Goal: Transaction & Acquisition: Purchase product/service

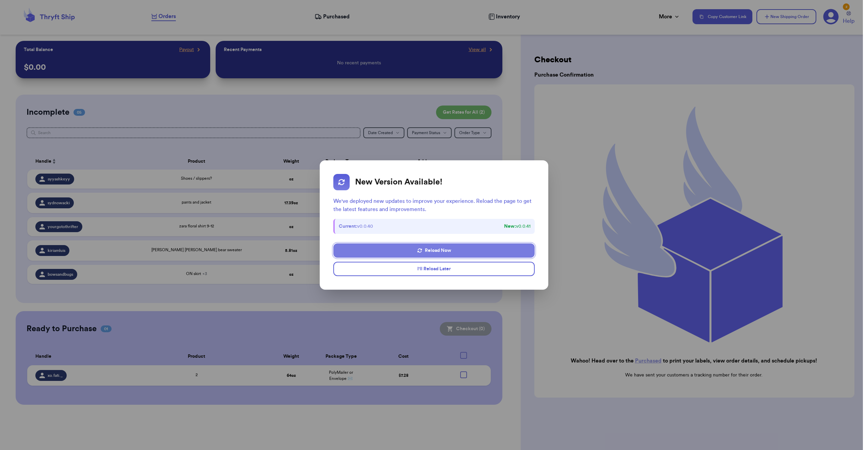
click at [501, 253] on button "Reload Now" at bounding box center [433, 250] width 201 height 14
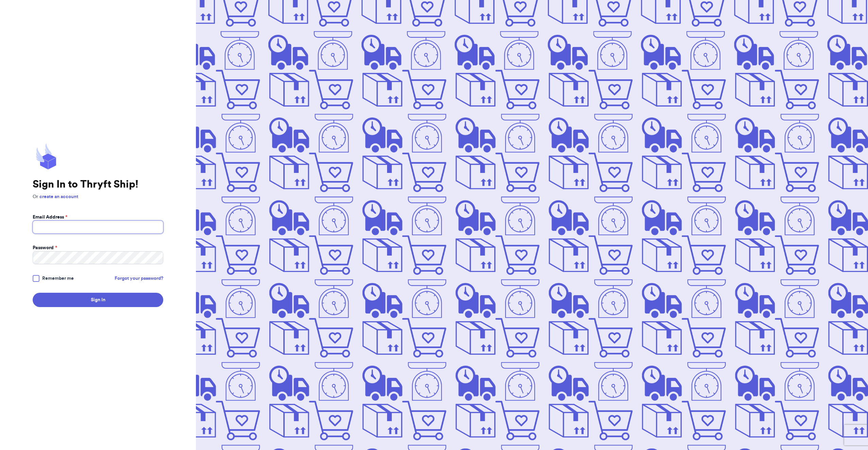
click at [89, 229] on input "Email Address *" at bounding box center [98, 226] width 131 height 13
type input "[EMAIL_ADDRESS][DOMAIN_NAME]"
click at [33, 293] on button "Sign In" at bounding box center [98, 300] width 131 height 14
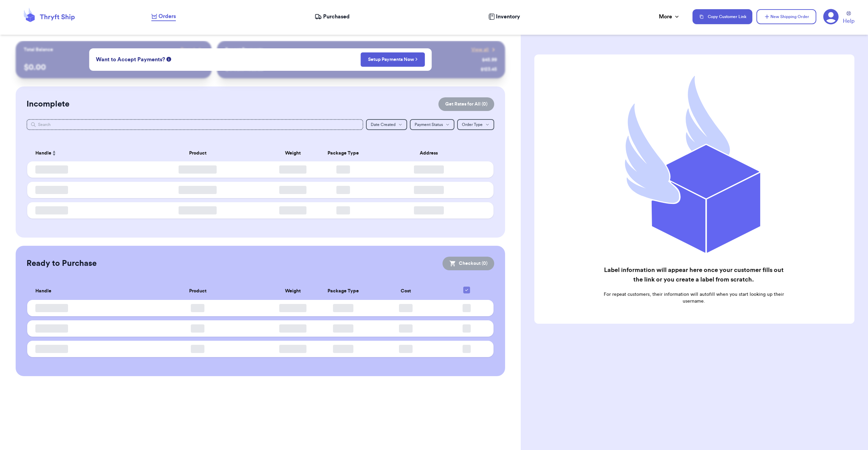
checkbox input "false"
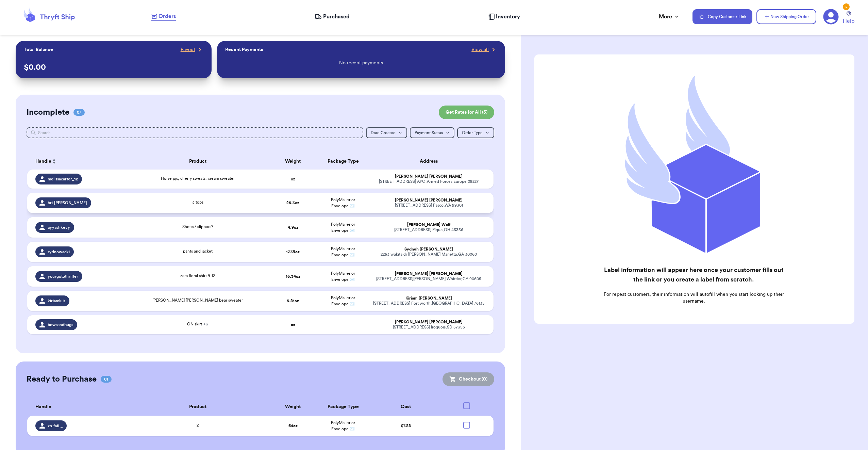
click at [272, 206] on td "25.3 oz" at bounding box center [293, 203] width 50 height 20
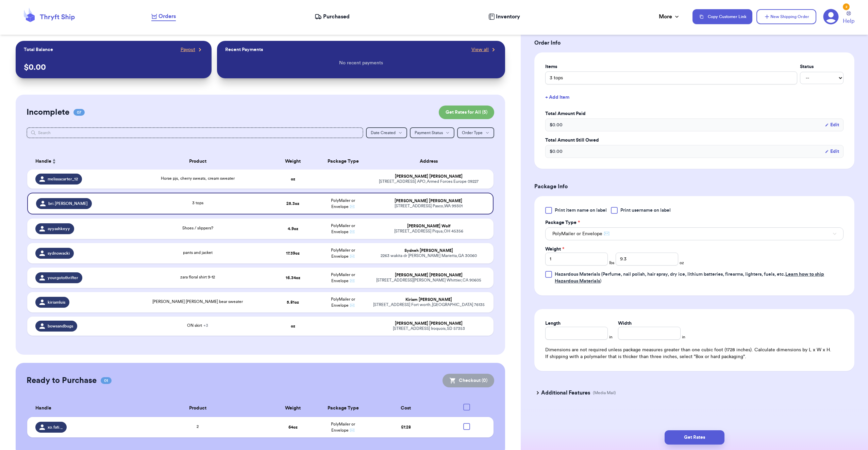
scroll to position [149, 0]
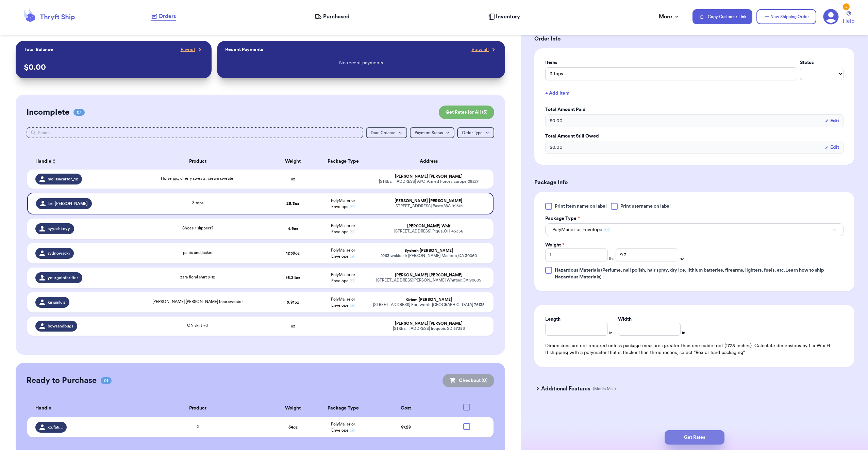
click at [700, 439] on button "Get Rates" at bounding box center [695, 437] width 60 height 14
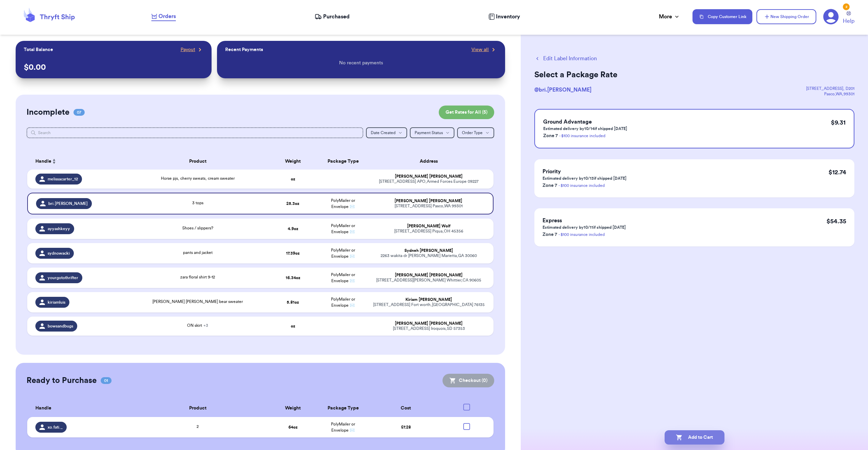
click at [685, 436] on button "Add to Cart" at bounding box center [695, 437] width 60 height 14
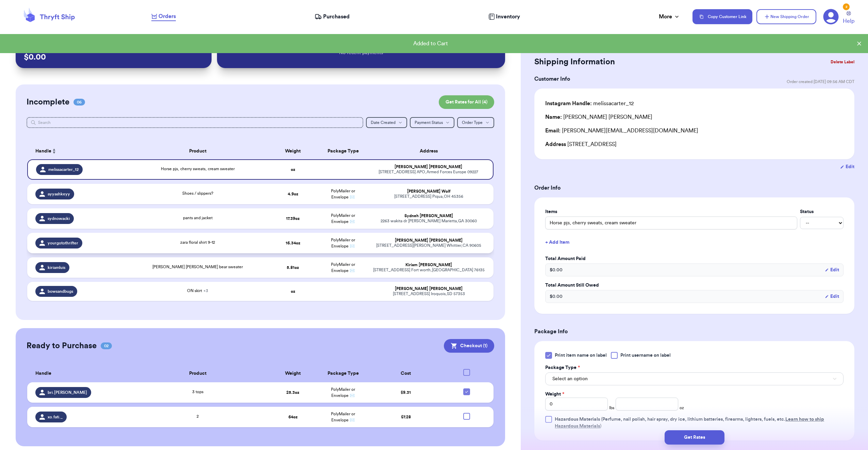
scroll to position [15, 0]
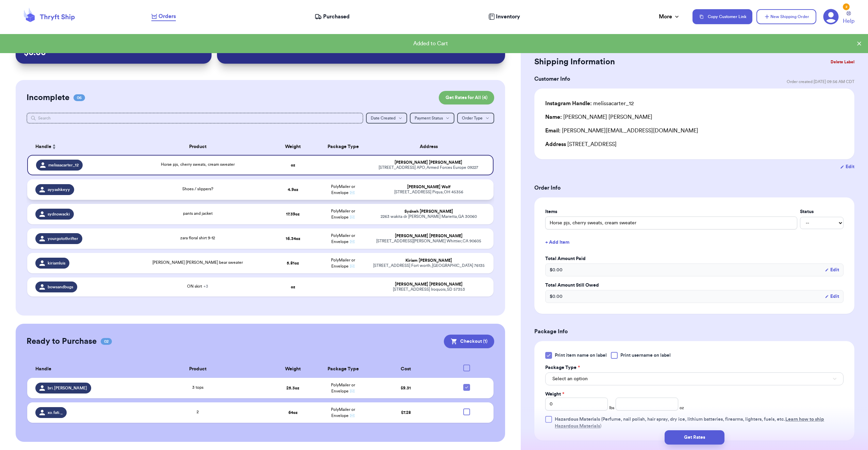
click at [261, 193] on div "Shoes / slippers?" at bounding box center [198, 189] width 132 height 7
type input "Shoes / slippers?"
type input "4.9"
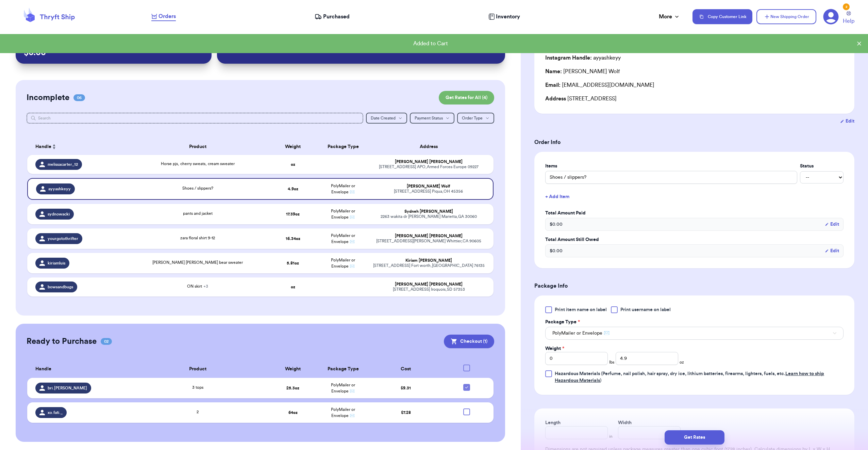
scroll to position [136, 0]
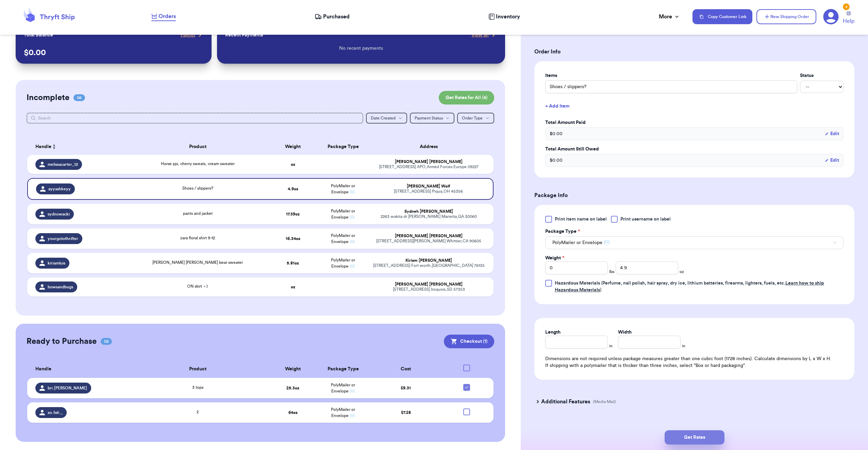
click at [708, 437] on button "Get Rates" at bounding box center [695, 437] width 60 height 14
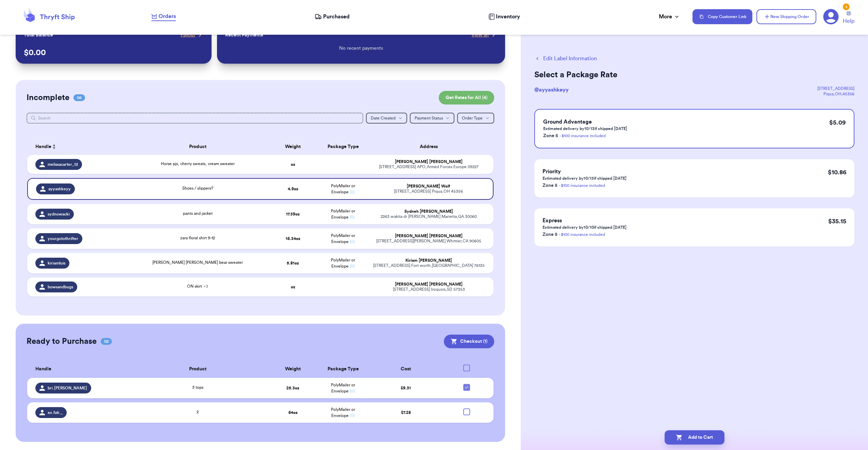
scroll to position [0, 0]
click at [703, 435] on button "Add to Cart" at bounding box center [695, 437] width 60 height 14
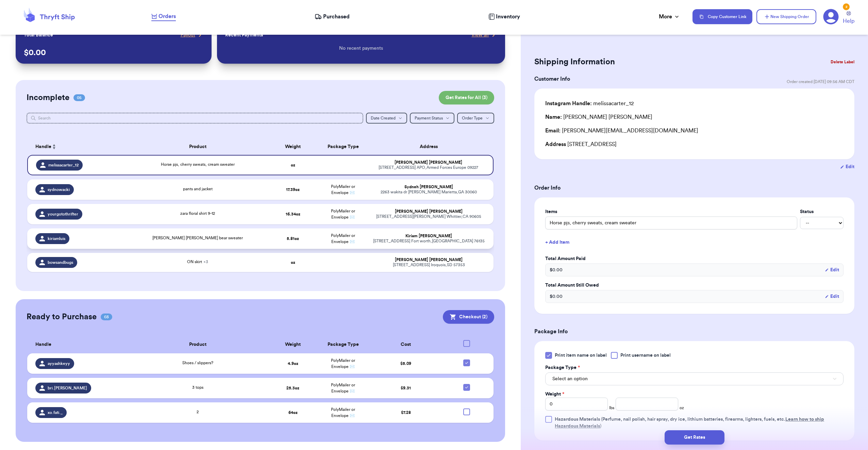
click at [258, 239] on div "[PERSON_NAME] [PERSON_NAME] bear sweater" at bounding box center [198, 238] width 132 height 7
type input "[PERSON_NAME] [PERSON_NAME] bear sweater"
type input "5.81"
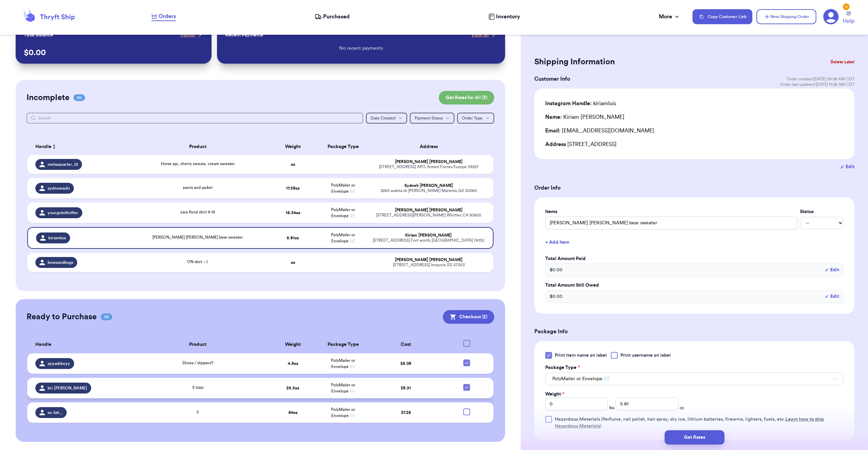
click at [464, 389] on icon at bounding box center [466, 386] width 5 height 5
click at [466, 384] on input "checkbox" at bounding box center [466, 383] width 0 height 0
checkbox input "false"
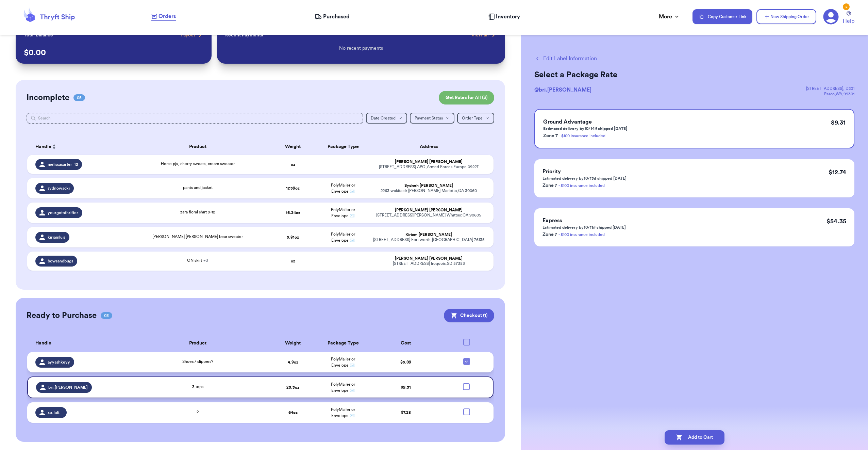
click at [463, 364] on div at bounding box center [466, 361] width 7 height 7
click at [466, 358] on input "checkbox" at bounding box center [466, 358] width 0 height 0
click at [463, 362] on div at bounding box center [466, 362] width 7 height 7
click at [466, 359] on input "checkbox" at bounding box center [466, 358] width 0 height 0
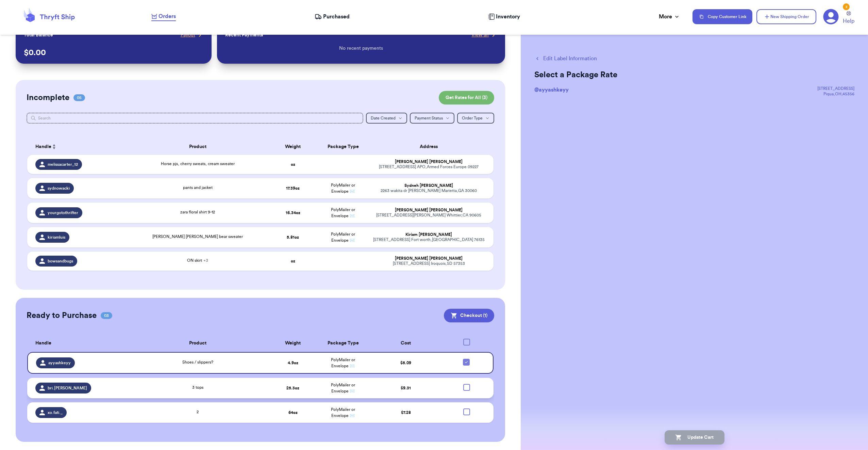
click at [551, 59] on button "Edit Label Information" at bounding box center [566, 58] width 63 height 8
checkbox input "false"
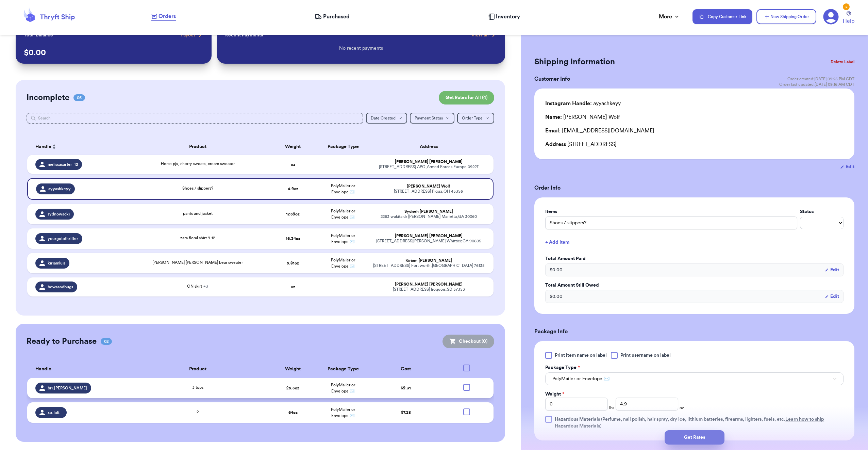
click at [686, 441] on button "Get Rates" at bounding box center [695, 437] width 60 height 14
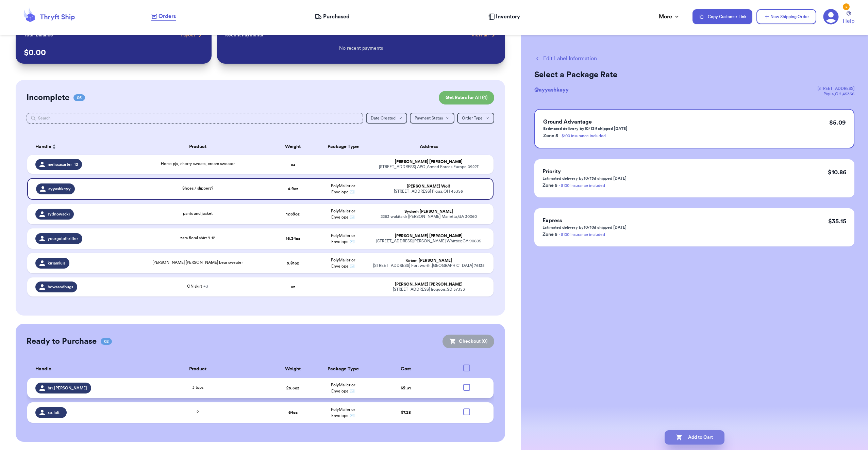
click at [708, 439] on button "Add to Cart" at bounding box center [695, 437] width 60 height 14
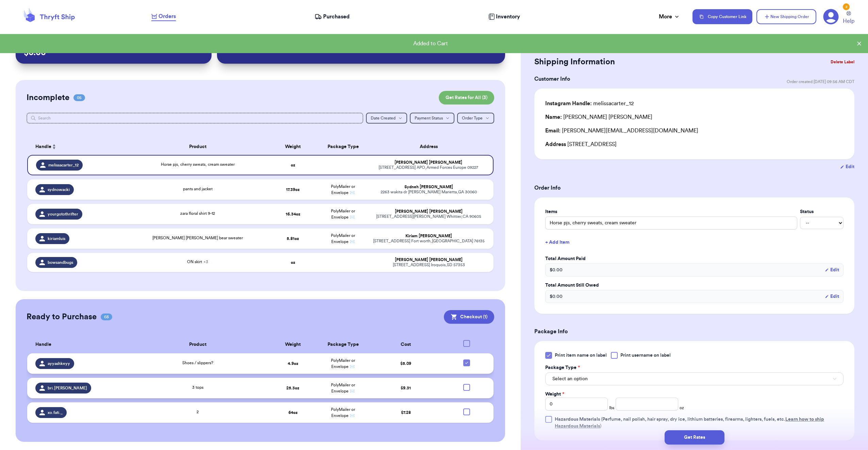
click at [464, 362] on icon at bounding box center [466, 362] width 5 height 5
click at [466, 359] on input "checkbox" at bounding box center [466, 359] width 0 height 0
checkbox input "false"
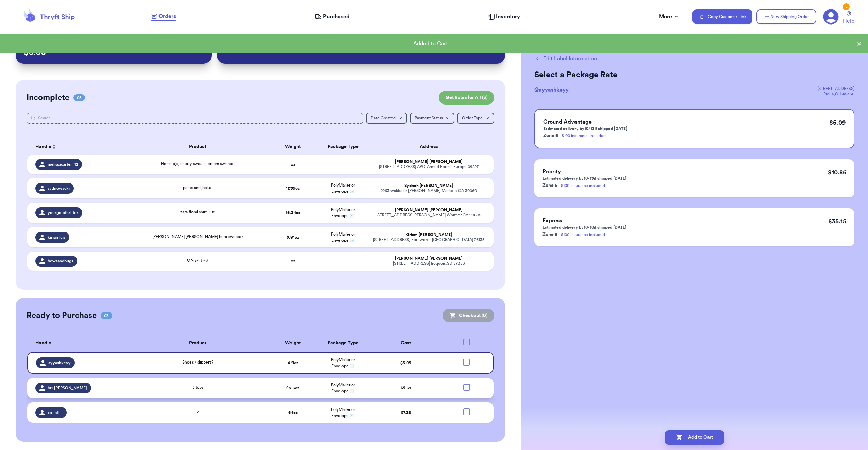
click at [265, 389] on tr "bri.hendrickson 3 tops 25.3 oz PolyMailer or Envelope ✉️ $ 9.31" at bounding box center [260, 388] width 466 height 20
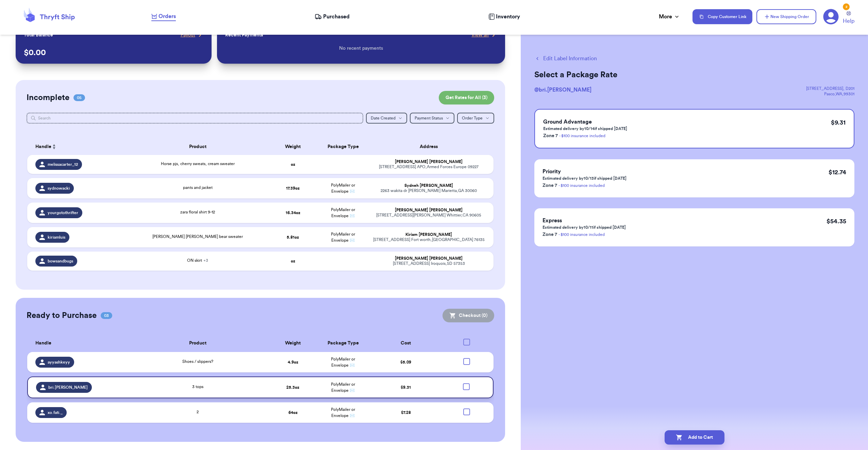
click at [262, 384] on td "3 tops" at bounding box center [198, 387] width 141 height 22
click at [564, 358] on div "Edit Label Information Select a Package Rate @ bri.hendrickson 6405 chapel hill…" at bounding box center [694, 225] width 347 height 450
click at [252, 186] on div "pants and jacket" at bounding box center [198, 187] width 132 height 7
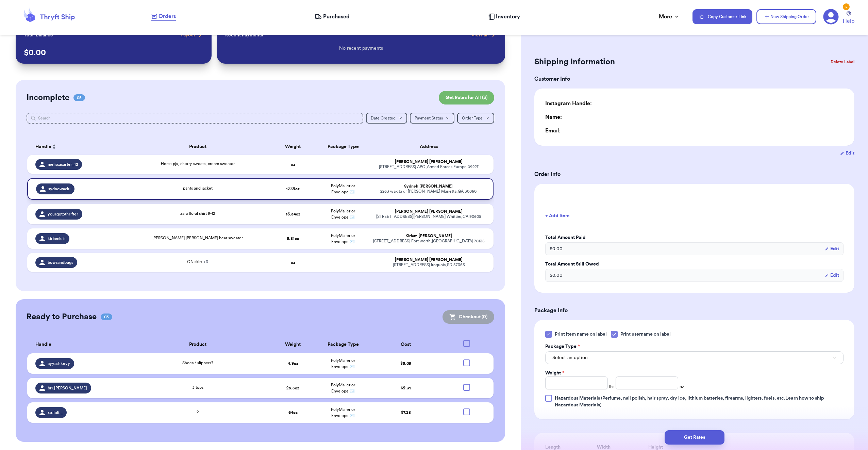
type input "1"
type input "1.3900000000000006"
type input "0"
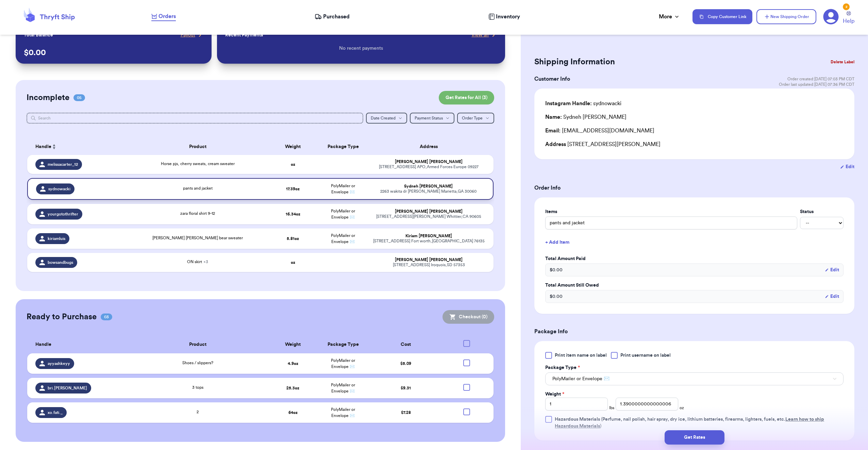
click at [210, 192] on div "pants and jacket" at bounding box center [198, 188] width 132 height 7
click at [694, 436] on button "Get Rates" at bounding box center [695, 437] width 60 height 14
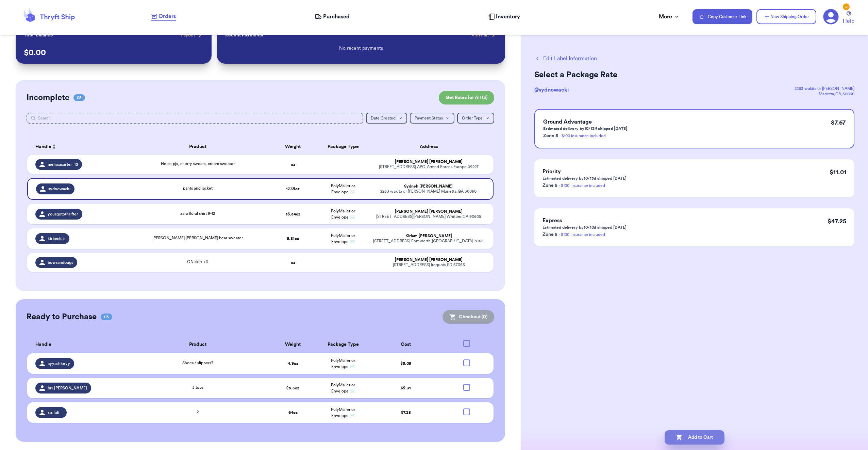
click at [693, 438] on button "Add to Cart" at bounding box center [695, 437] width 60 height 14
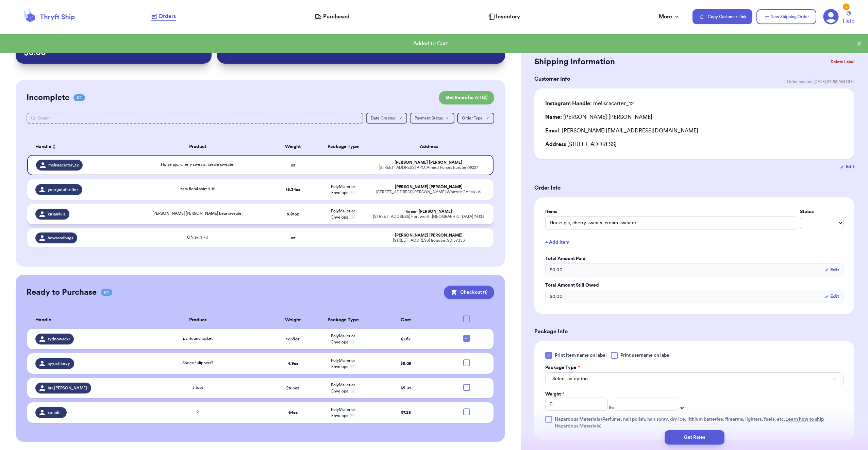
click at [297, 215] on td "5.81 oz" at bounding box center [293, 214] width 50 height 20
type input "[PERSON_NAME] [PERSON_NAME] bear sweater"
type input "5.81"
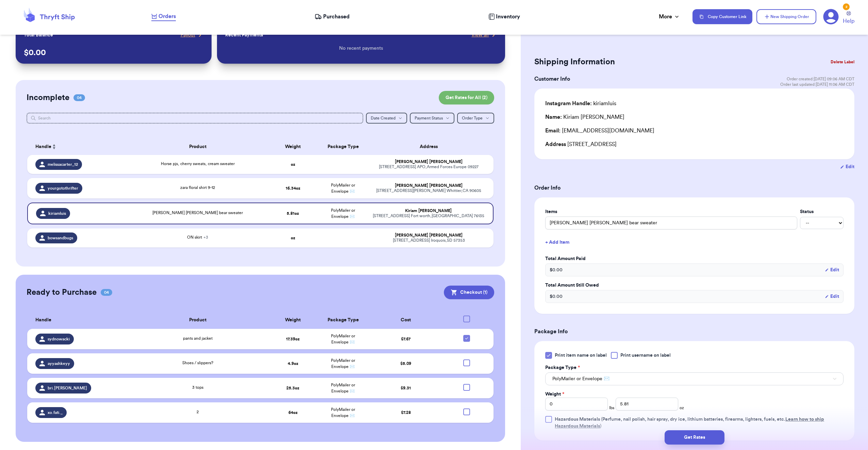
click at [551, 354] on icon at bounding box center [548, 355] width 5 height 5
click at [0, 0] on input "Print item name on label" at bounding box center [0, 0] width 0 height 0
click at [709, 438] on button "Get Rates" at bounding box center [695, 437] width 60 height 14
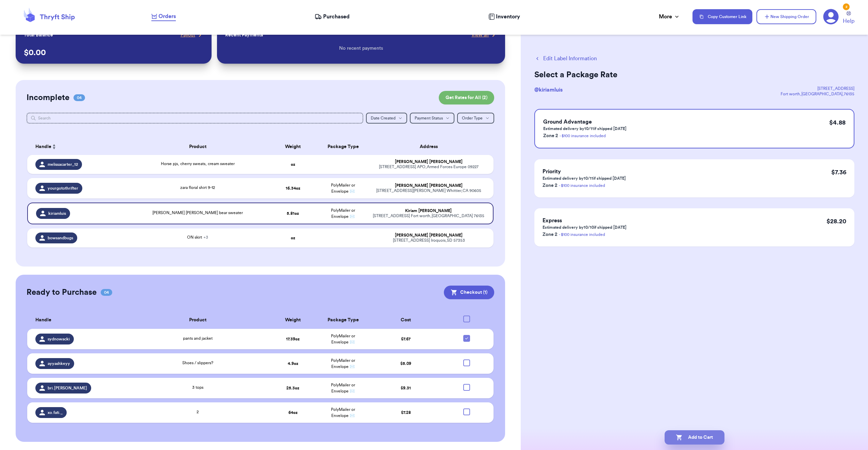
click at [708, 434] on button "Add to Cart" at bounding box center [695, 437] width 60 height 14
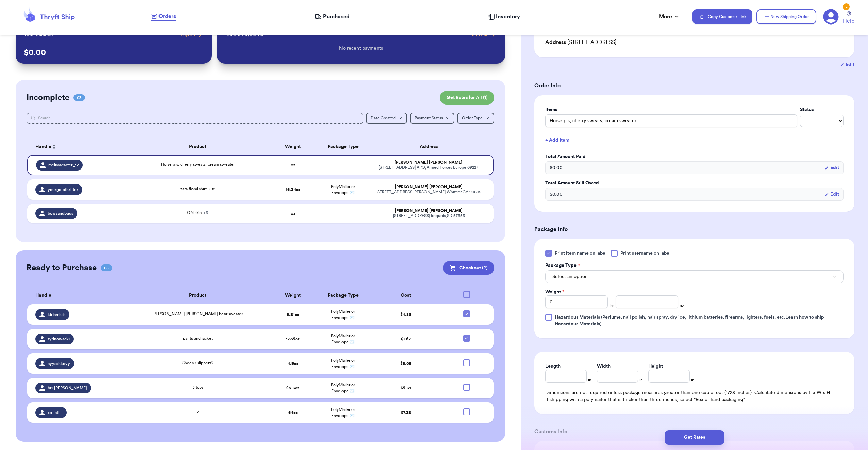
scroll to position [136, 0]
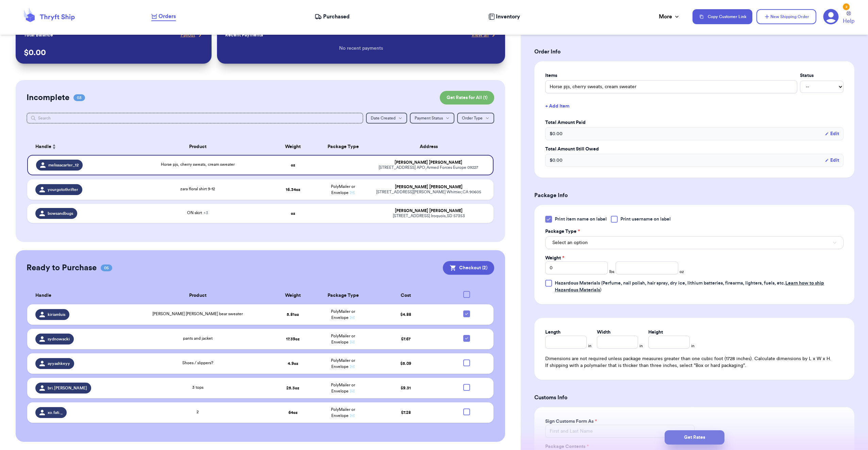
click at [701, 436] on button "Get Rates" at bounding box center [695, 437] width 60 height 14
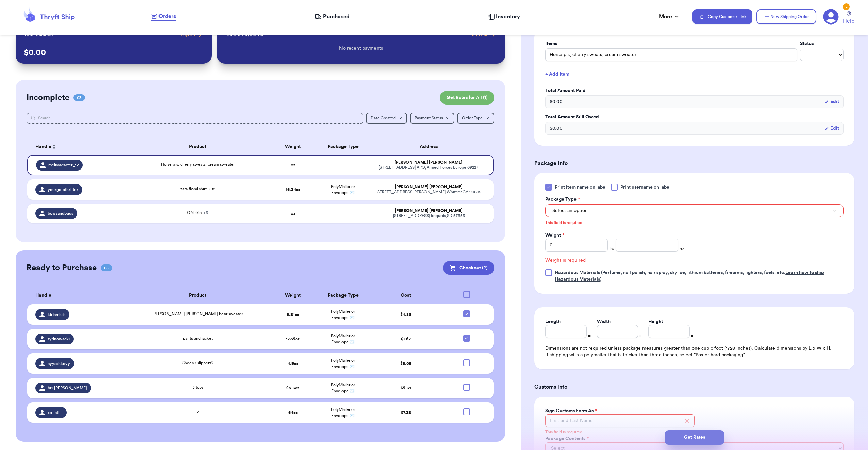
scroll to position [188, 0]
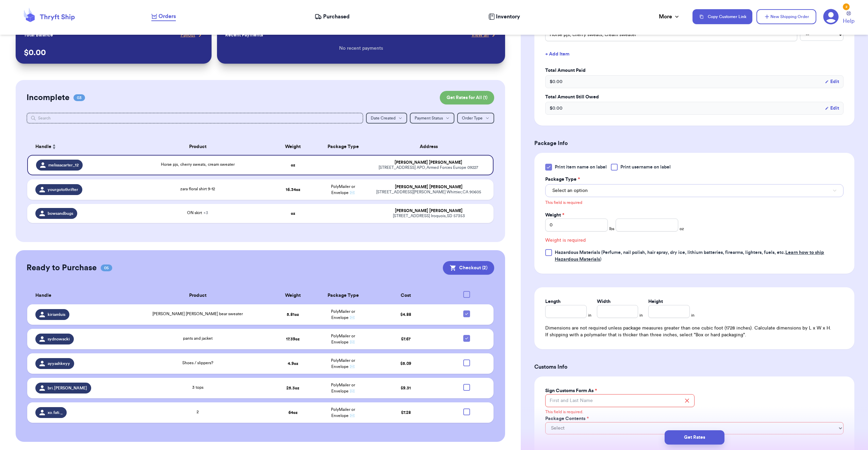
click at [578, 189] on span "Select an option" at bounding box center [570, 190] width 35 height 7
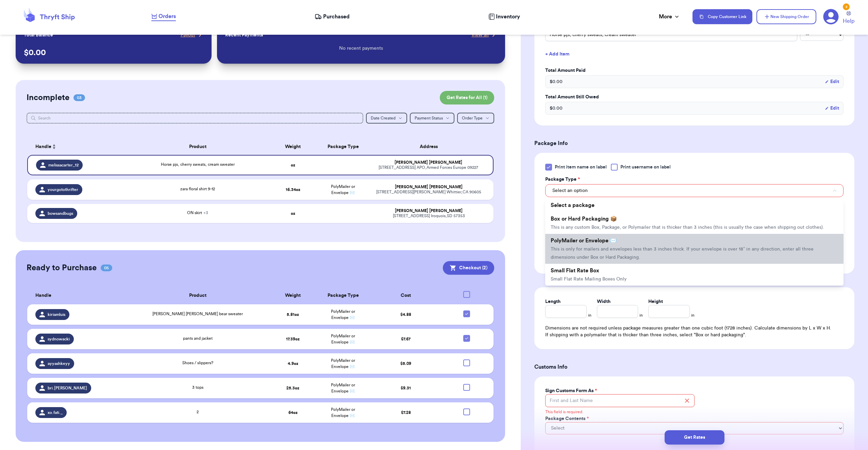
click at [622, 243] on li "PolyMailer or Envelope ✉️ This is only for mailers and envelopes less than 3 in…" at bounding box center [694, 249] width 298 height 30
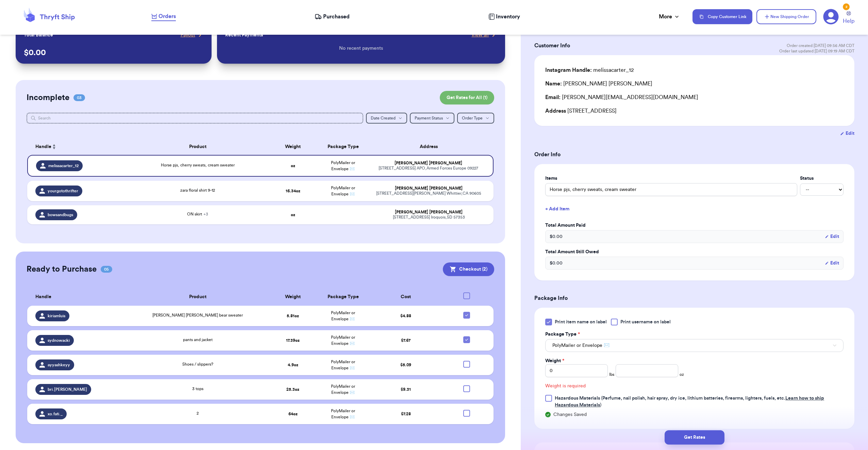
scroll to position [0, 0]
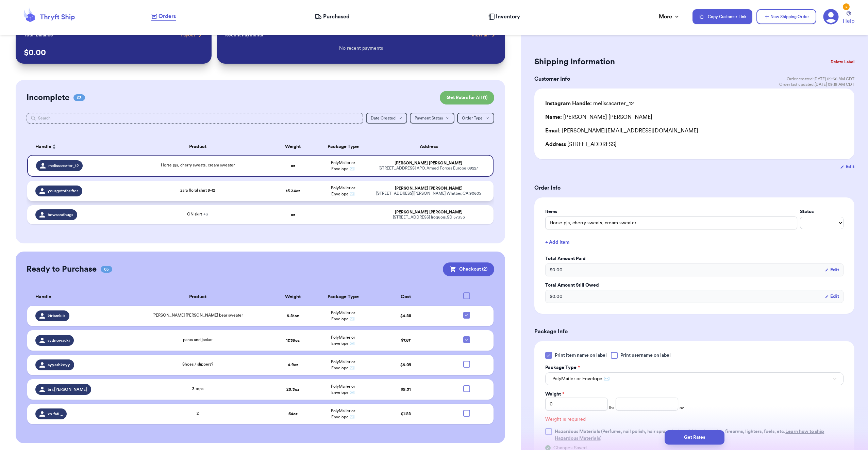
click at [243, 193] on div "zara floral shirt 9-12" at bounding box center [198, 190] width 132 height 7
type input "zara floral shirt 9-12"
type input "1"
type input "0.33999999999999986"
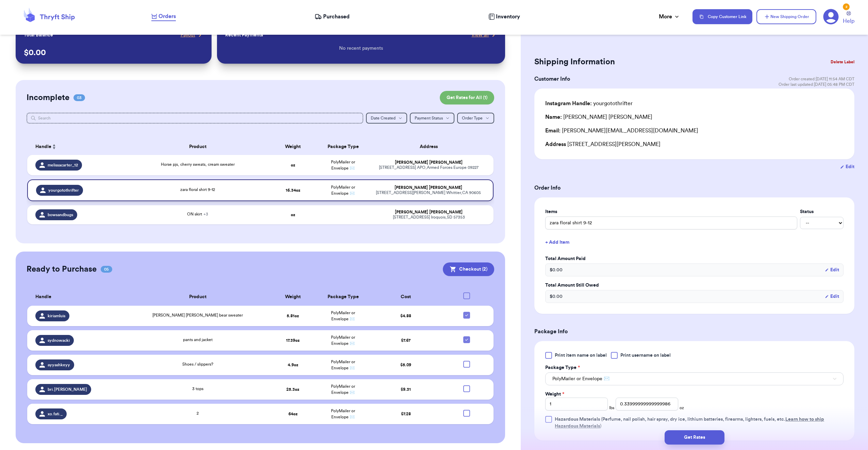
click at [276, 192] on td "16.34 oz" at bounding box center [293, 190] width 50 height 22
click at [690, 442] on button "Get Rates" at bounding box center [695, 437] width 60 height 14
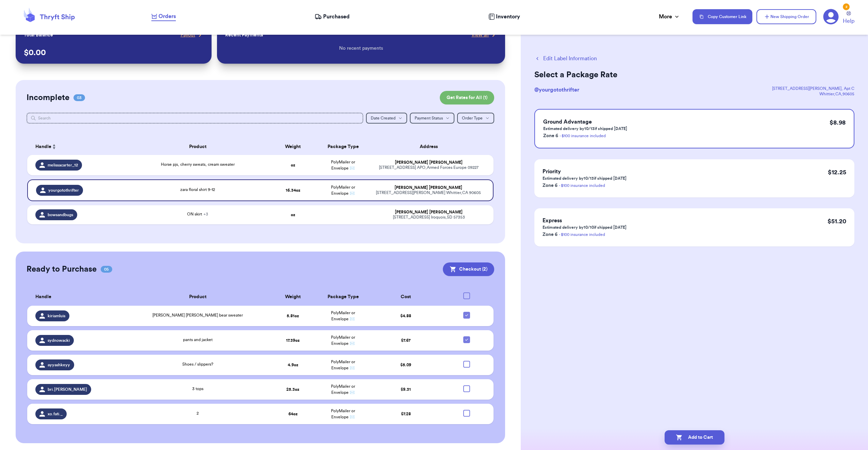
click at [702, 446] on div "Add to Cart" at bounding box center [694, 437] width 347 height 25
click at [701, 438] on button "Add to Cart" at bounding box center [695, 437] width 60 height 14
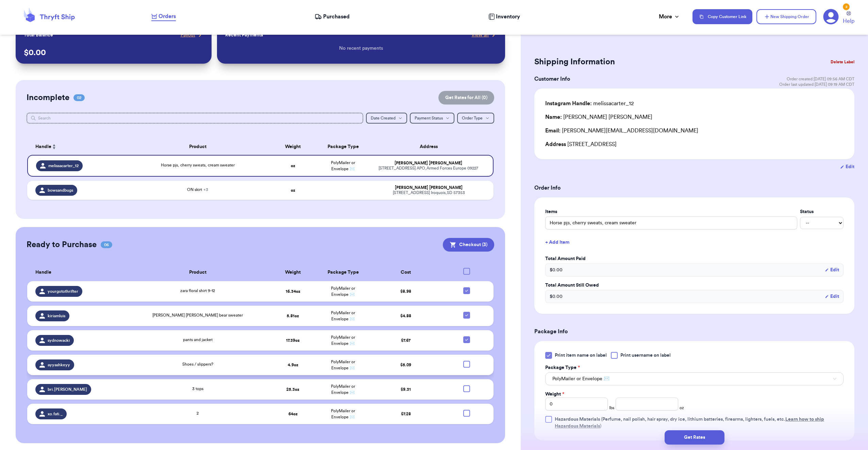
click at [463, 362] on div at bounding box center [466, 364] width 7 height 7
click at [466, 361] on input "checkbox" at bounding box center [466, 360] width 0 height 0
checkbox input "true"
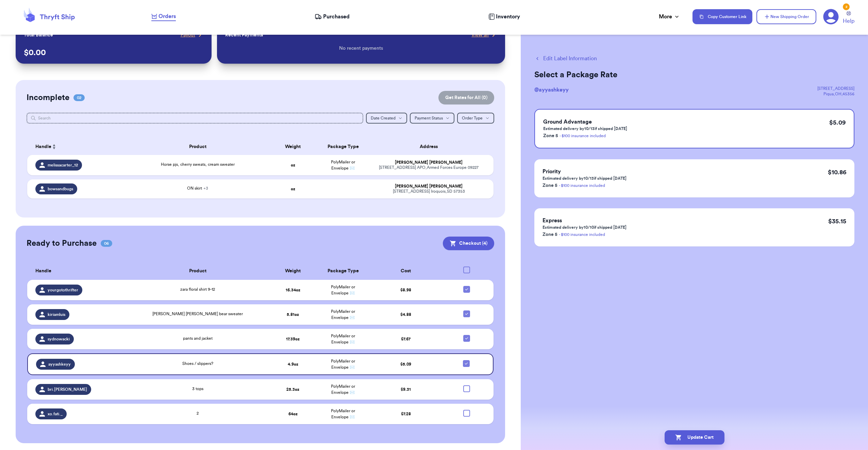
click at [464, 388] on div at bounding box center [466, 388] width 7 height 7
click at [466, 385] on input "checkbox" at bounding box center [466, 385] width 0 height 0
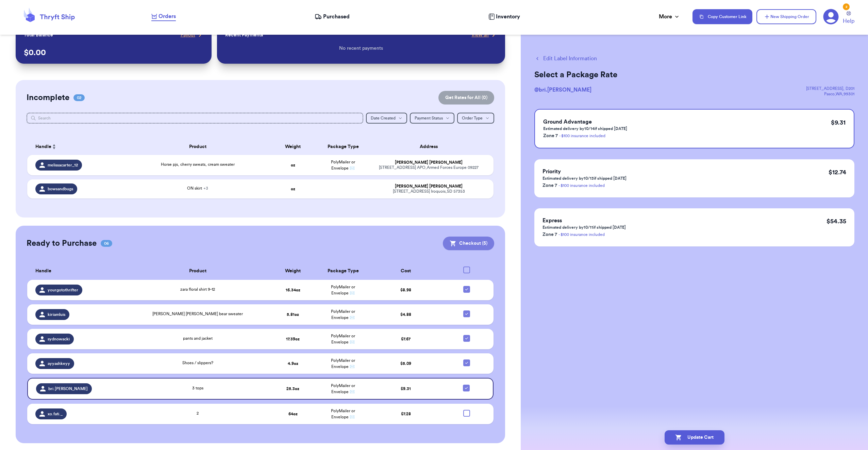
click at [462, 244] on button "Checkout ( 5 )" at bounding box center [468, 243] width 51 height 14
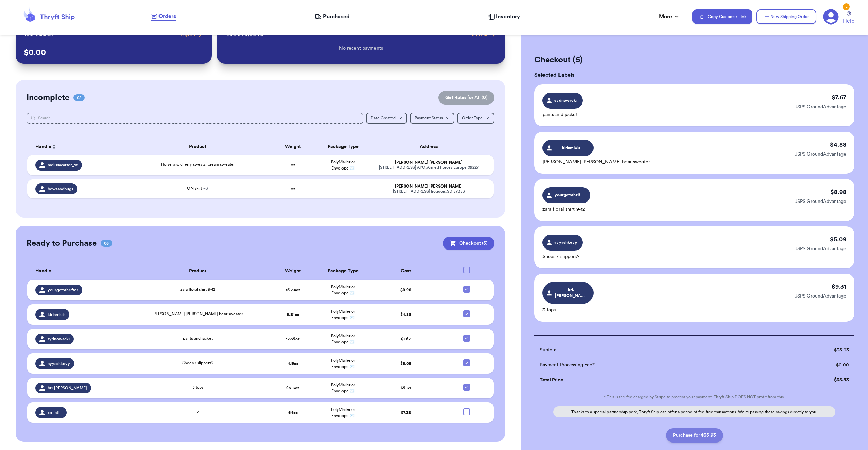
click at [692, 428] on button "Purchase for $35.93" at bounding box center [694, 435] width 57 height 14
checkbox input "false"
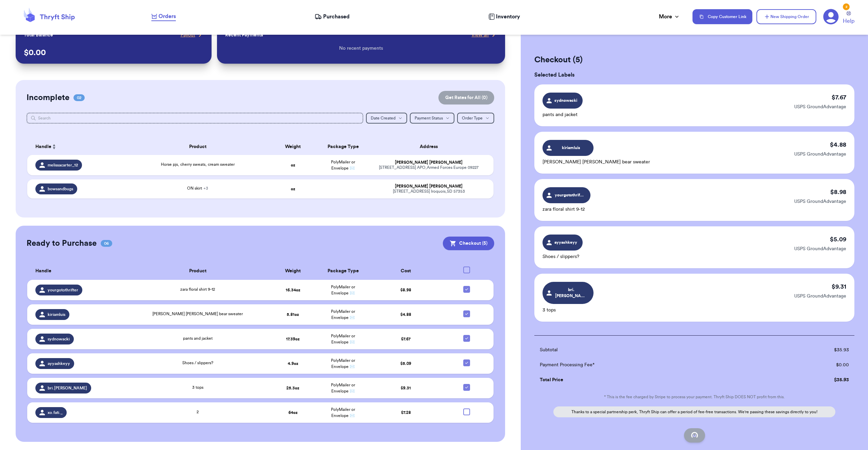
checkbox input "false"
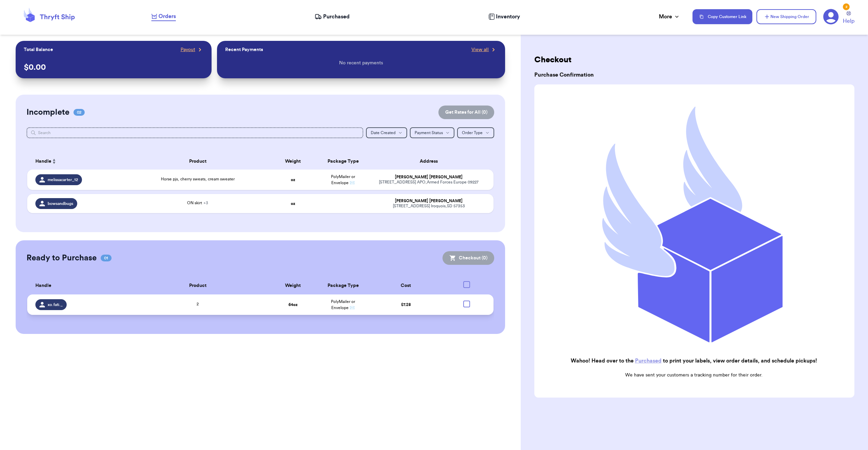
click at [465, 303] on div at bounding box center [466, 303] width 7 height 7
click at [466, 300] on input "checkbox" at bounding box center [466, 300] width 0 height 0
checkbox input "true"
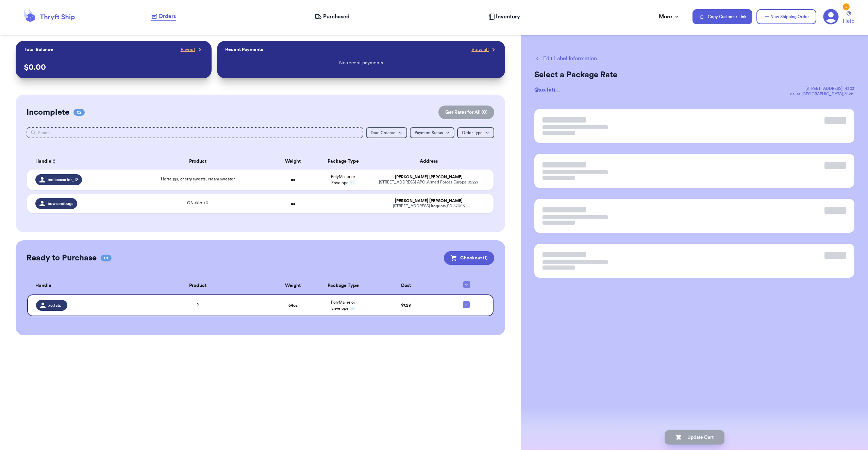
click at [546, 57] on button "Edit Label Information" at bounding box center [566, 58] width 63 height 8
checkbox input "false"
checkbox input "true"
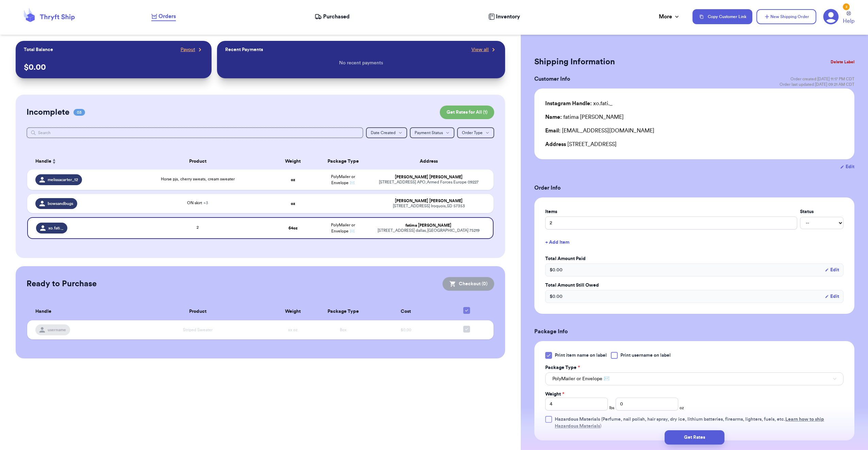
click at [832, 64] on button "Delete Label" at bounding box center [842, 61] width 29 height 15
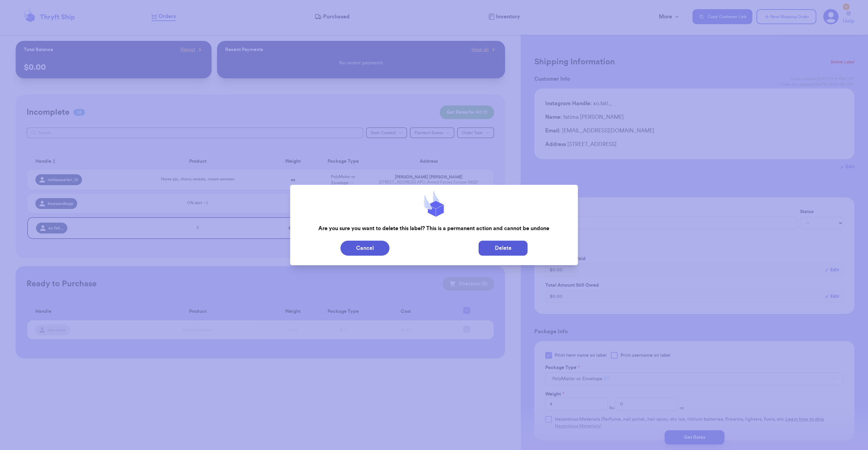
click at [497, 245] on button "Delete" at bounding box center [503, 248] width 49 height 15
type input "Horse pjs, cherry sweats, cream sweater"
type input "0"
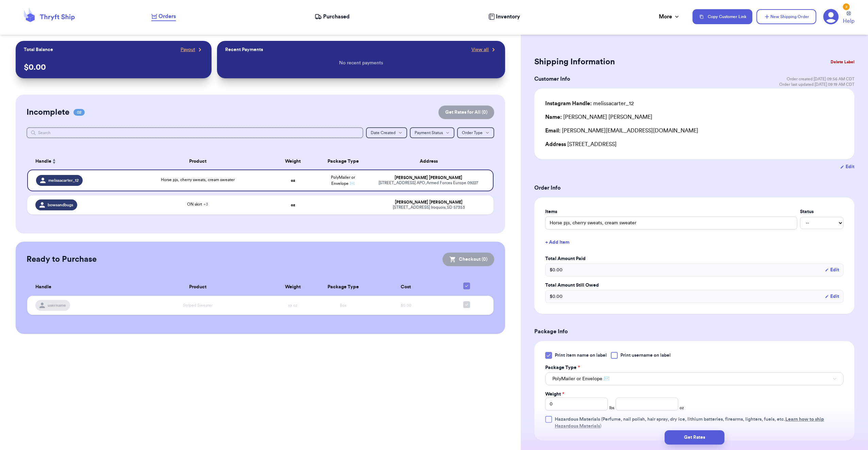
click at [424, 352] on div "Customer Link New Order Total Balance Payout $ 0.00 Recent Payments View all No…" at bounding box center [260, 225] width 521 height 450
click at [336, 18] on span "Purchased" at bounding box center [336, 17] width 27 height 8
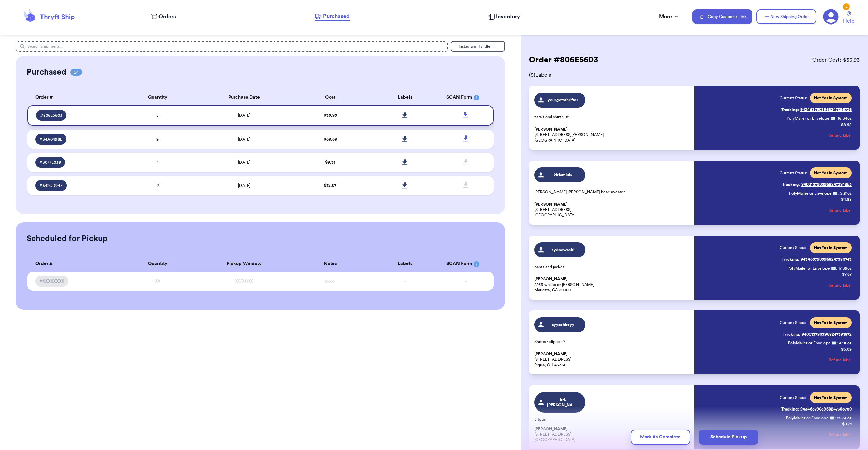
click at [351, 116] on td "$ 35.93" at bounding box center [330, 115] width 75 height 20
click at [407, 116] on icon at bounding box center [405, 115] width 5 height 6
